Goal: Check status

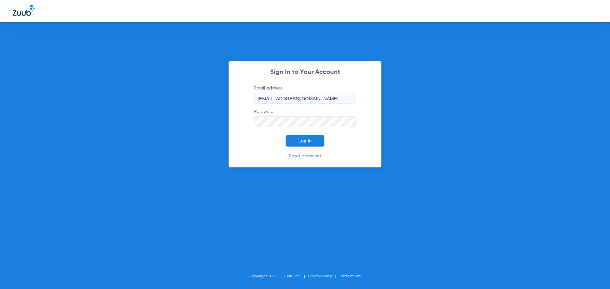
click at [295, 141] on button "Log In" at bounding box center [305, 140] width 39 height 11
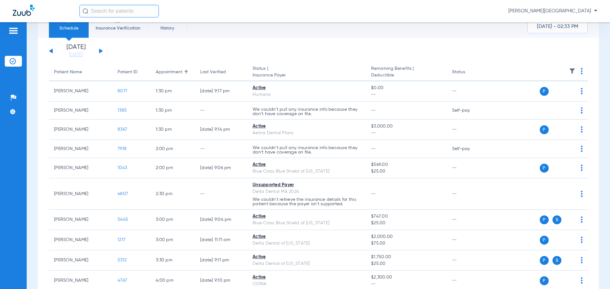
scroll to position [32, 0]
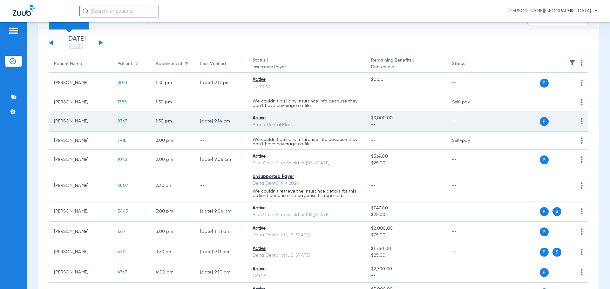
click at [119, 120] on span "8367" at bounding box center [123, 121] width 10 height 4
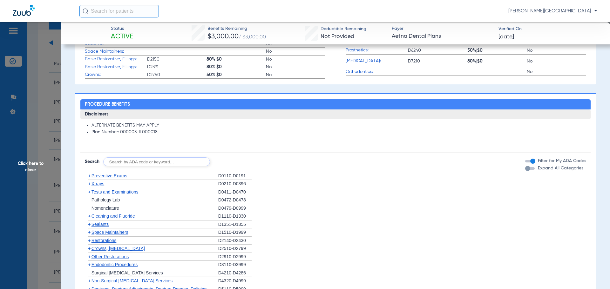
scroll to position [262, 0]
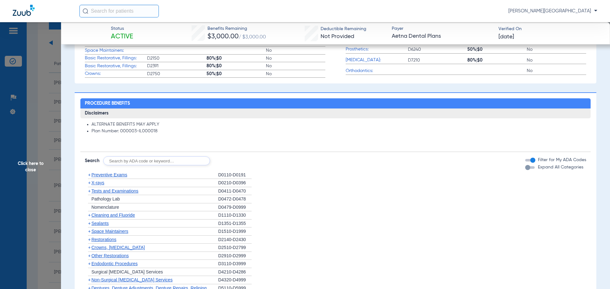
click at [90, 193] on span "+" at bounding box center [89, 191] width 3 height 5
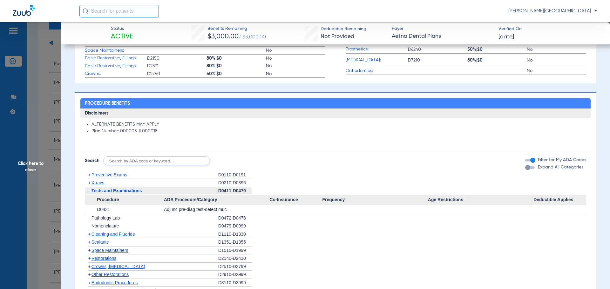
click at [144, 164] on input "text" at bounding box center [156, 161] width 107 height 9
type input "D0431"
click at [223, 162] on button "Search" at bounding box center [233, 161] width 25 height 9
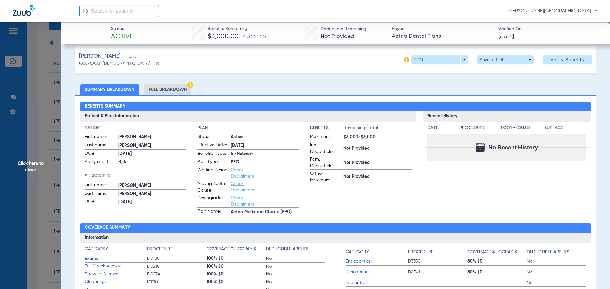
scroll to position [0, 0]
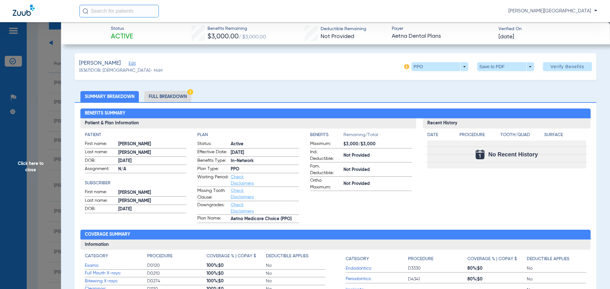
click at [19, 82] on span "Click here to close" at bounding box center [30, 166] width 61 height 289
